Goal: Navigation & Orientation: Find specific page/section

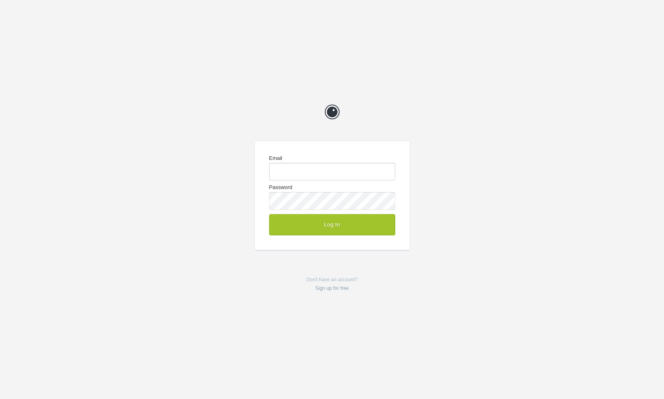
type input "chrisg@cg-design.co.uk"
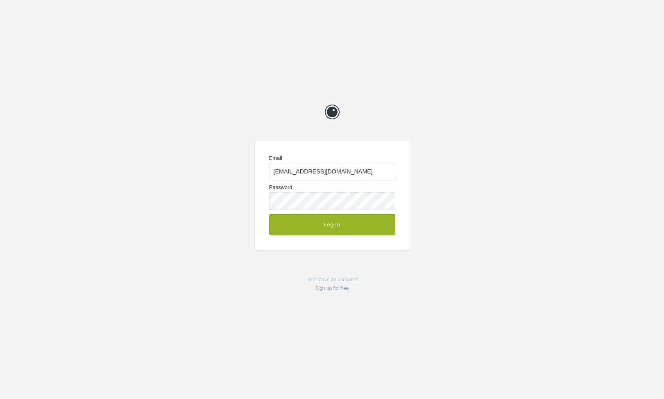
click at [344, 226] on button "Log In" at bounding box center [332, 224] width 126 height 21
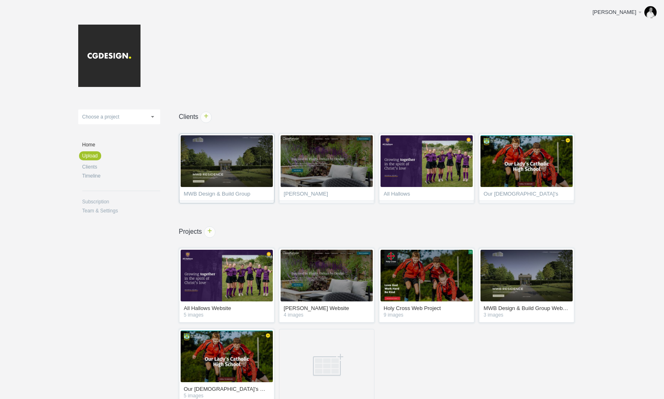
scroll to position [4, 0]
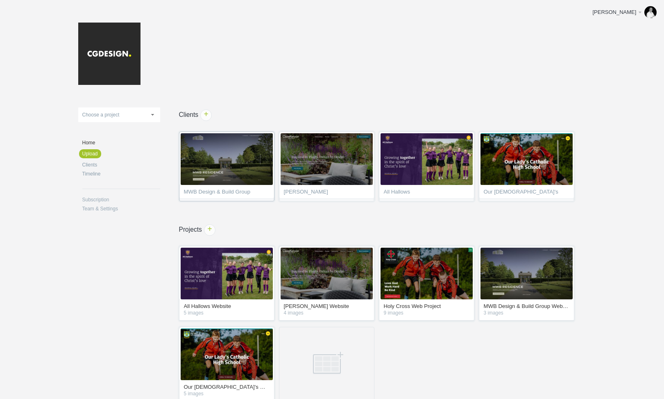
click at [238, 192] on span "MWB Design & Build Group" at bounding box center [227, 193] width 86 height 8
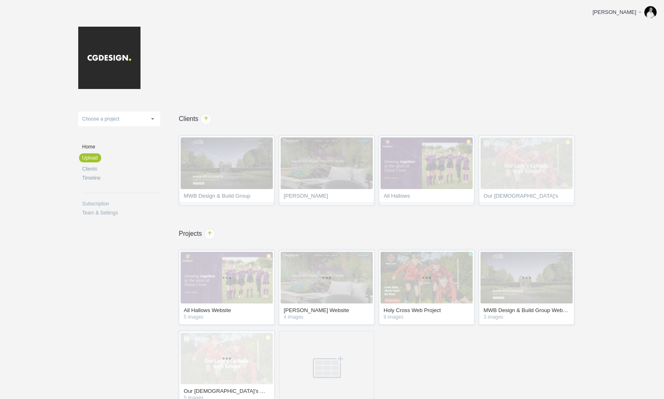
scroll to position [4, 0]
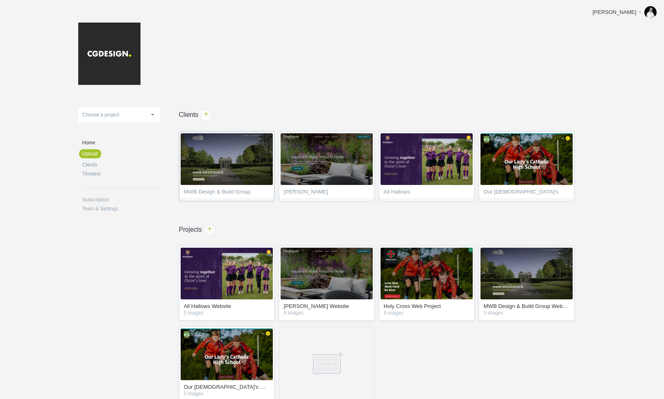
click at [218, 189] on span "MWB Design & Build Group" at bounding box center [227, 193] width 86 height 8
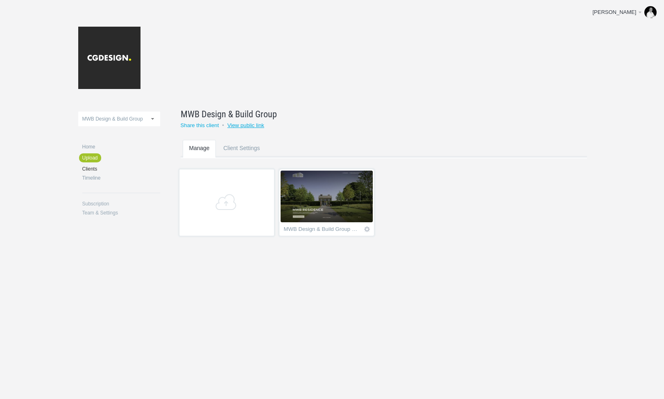
click at [254, 126] on link "View public link" at bounding box center [245, 125] width 37 height 6
click at [211, 127] on link "Share this client" at bounding box center [200, 125] width 38 height 6
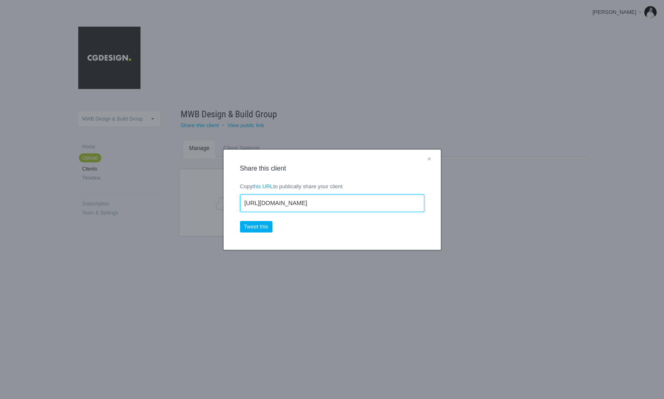
drag, startPoint x: 343, startPoint y: 202, endPoint x: 224, endPoint y: 201, distance: 119.2
click at [224, 201] on div "× Share this client Copy this URL to publically share your client https://cgdes…" at bounding box center [332, 199] width 217 height 100
click at [428, 159] on link "×" at bounding box center [429, 159] width 10 height 11
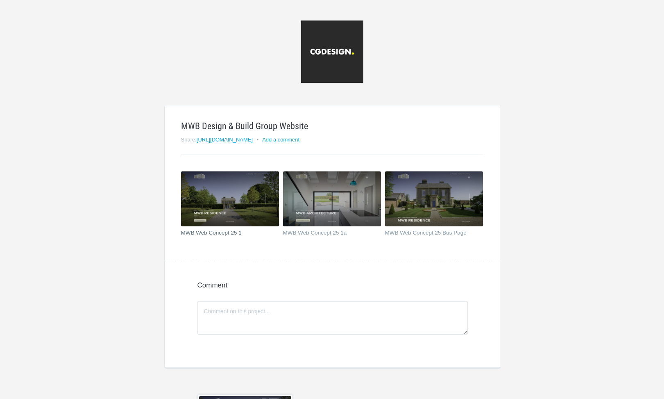
click at [225, 196] on img at bounding box center [230, 198] width 98 height 55
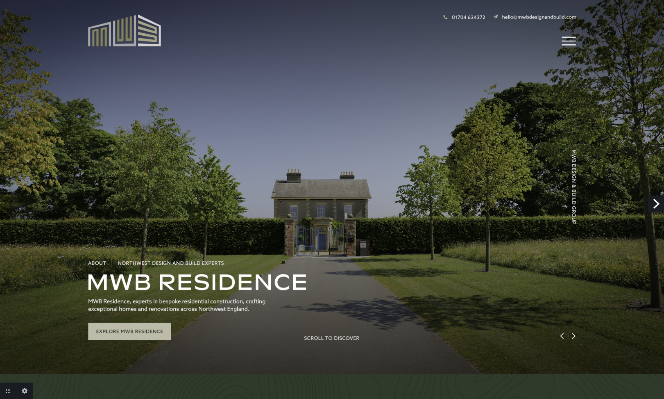
click at [653, 203] on link "Next" at bounding box center [656, 203] width 16 height 16
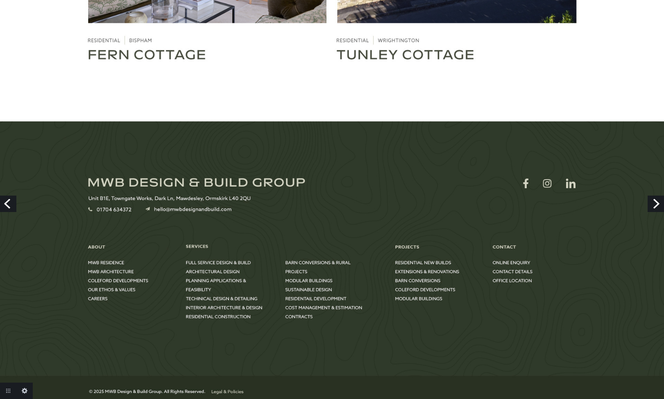
scroll to position [2457, 0]
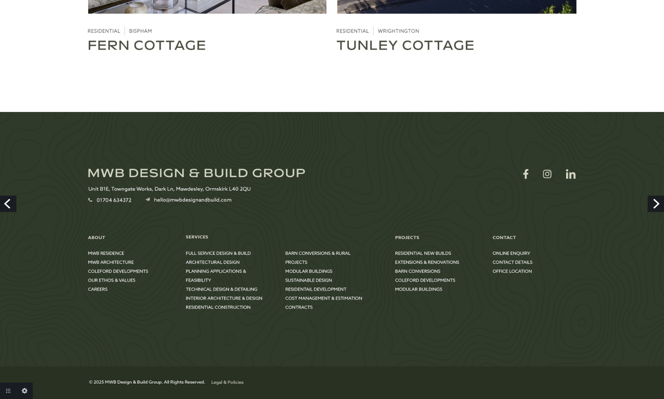
click at [652, 202] on link "Next" at bounding box center [656, 203] width 16 height 16
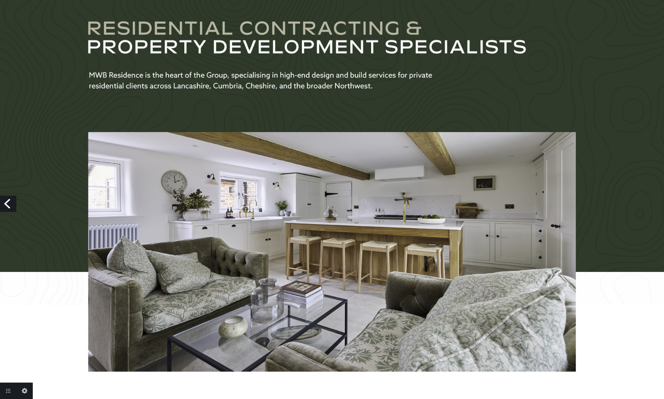
scroll to position [415, 0]
